Goal: Find contact information: Find contact information

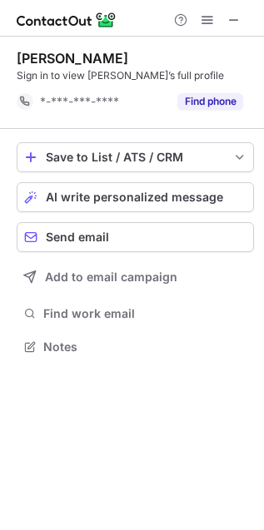
scroll to position [7, 8]
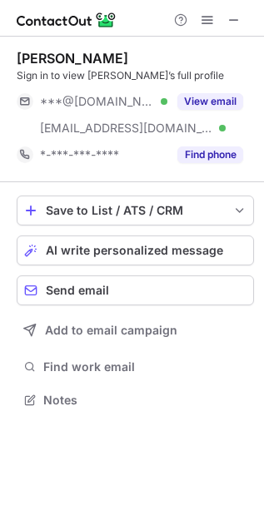
scroll to position [387, 264]
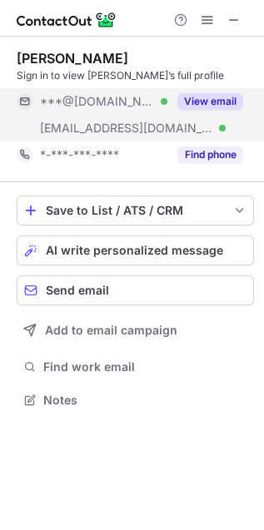
click at [215, 93] on button "View email" at bounding box center [210, 101] width 66 height 17
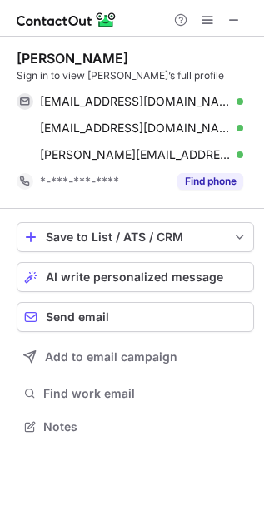
scroll to position [416, 264]
